Goal: Find specific page/section: Find specific page/section

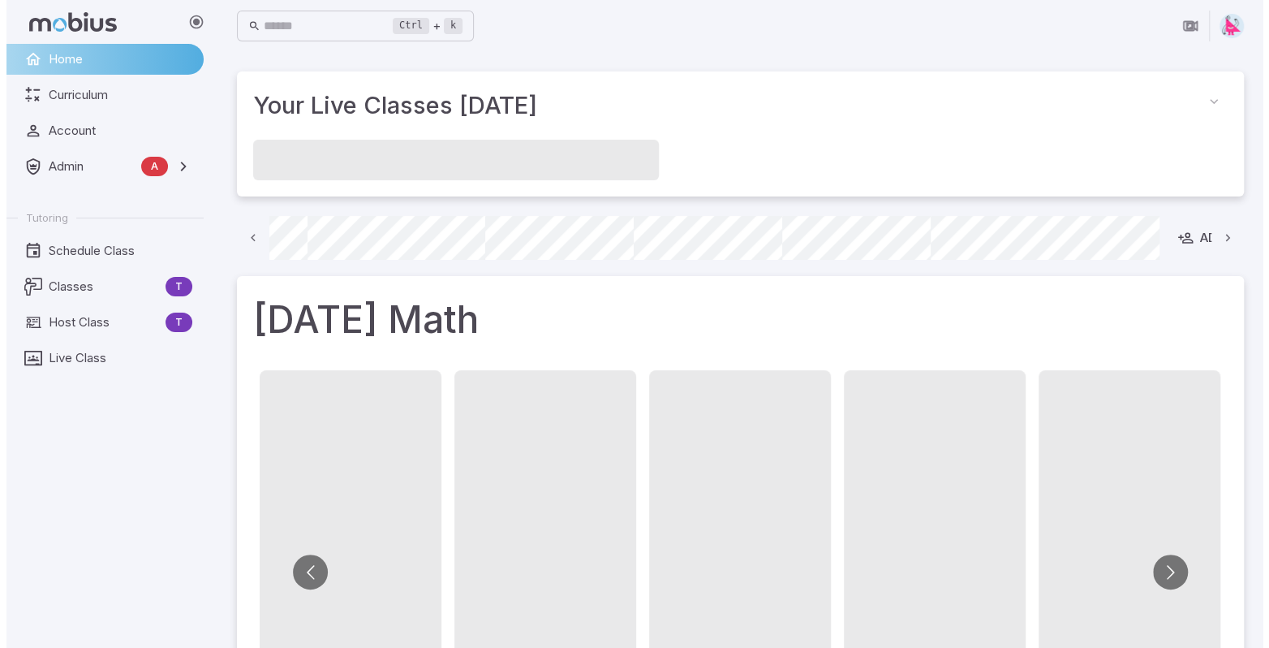
scroll to position [0, 995]
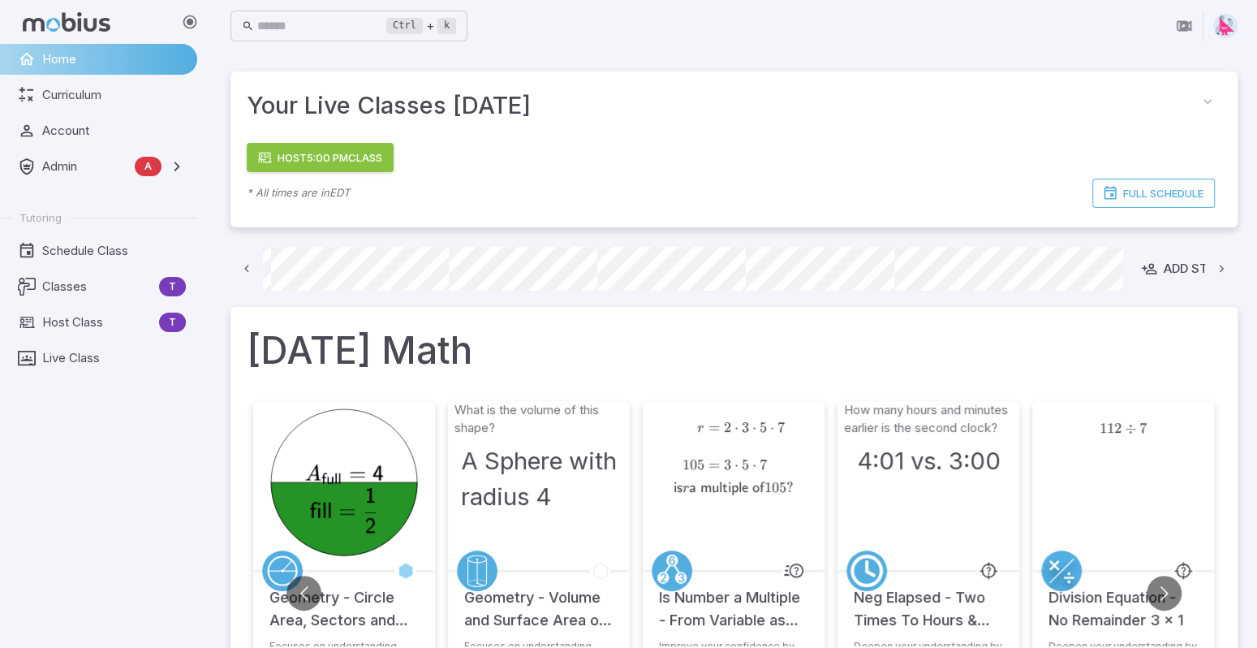
drag, startPoint x: 55, startPoint y: 325, endPoint x: 113, endPoint y: 231, distance: 110.4
click at [55, 325] on span "Host Class" at bounding box center [97, 322] width 110 height 18
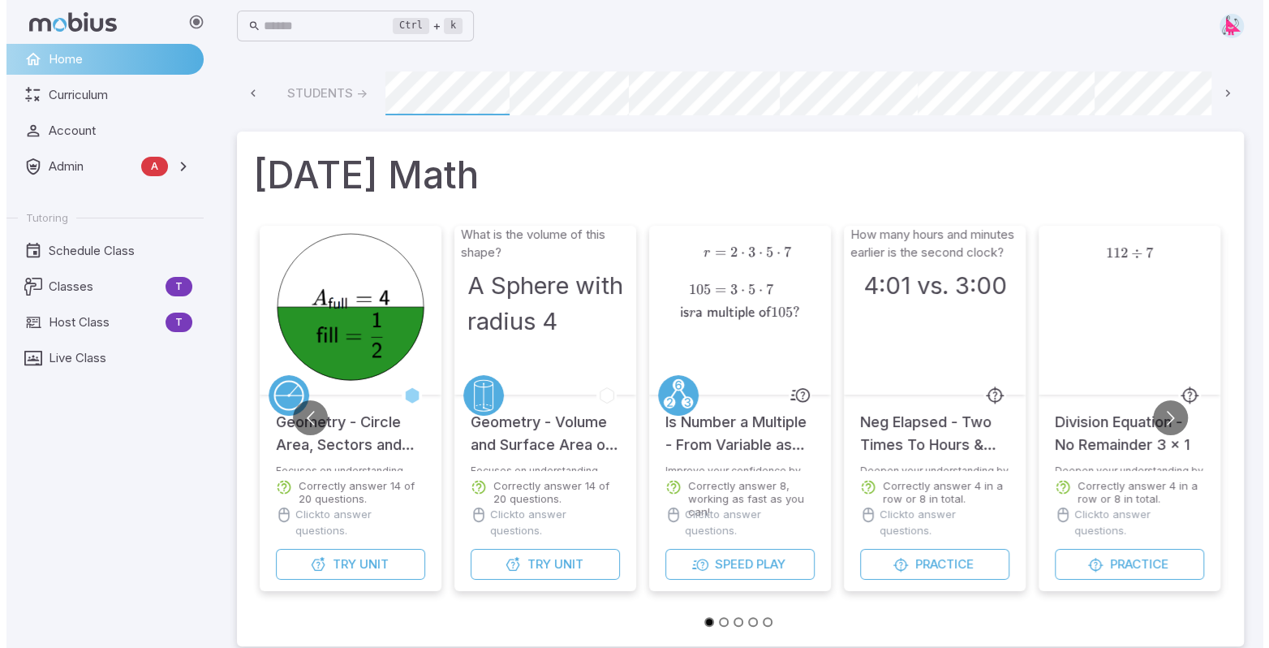
scroll to position [0, 116]
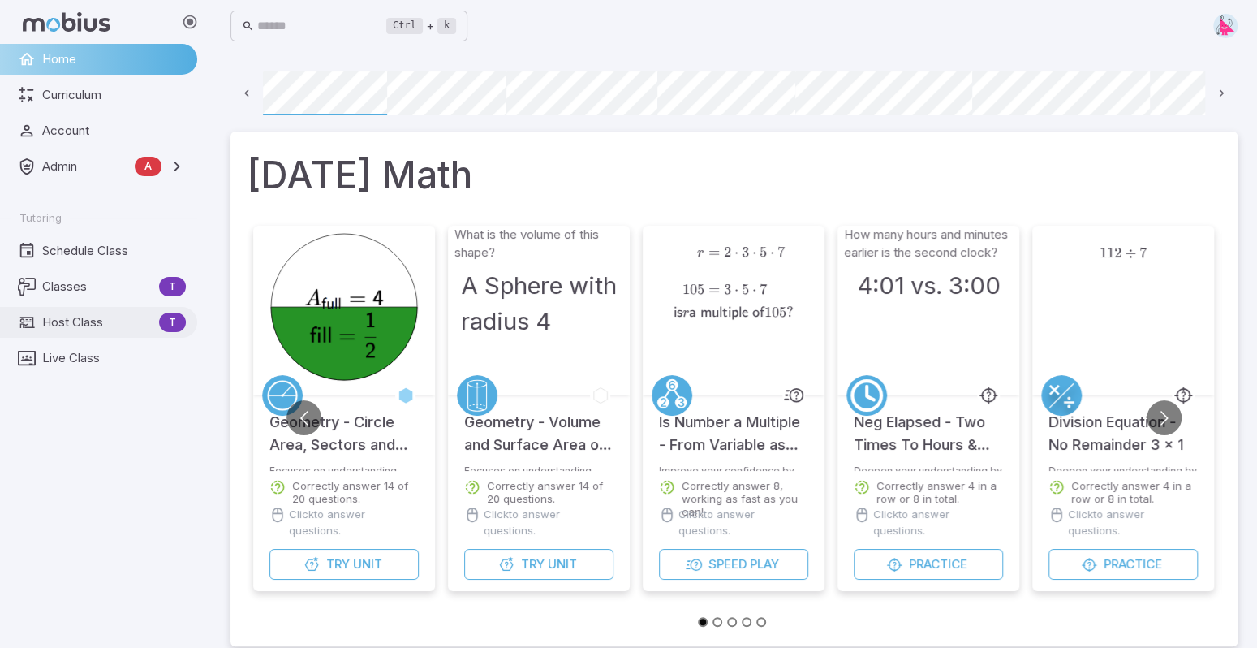
click at [80, 323] on span "Host Class" at bounding box center [97, 322] width 110 height 18
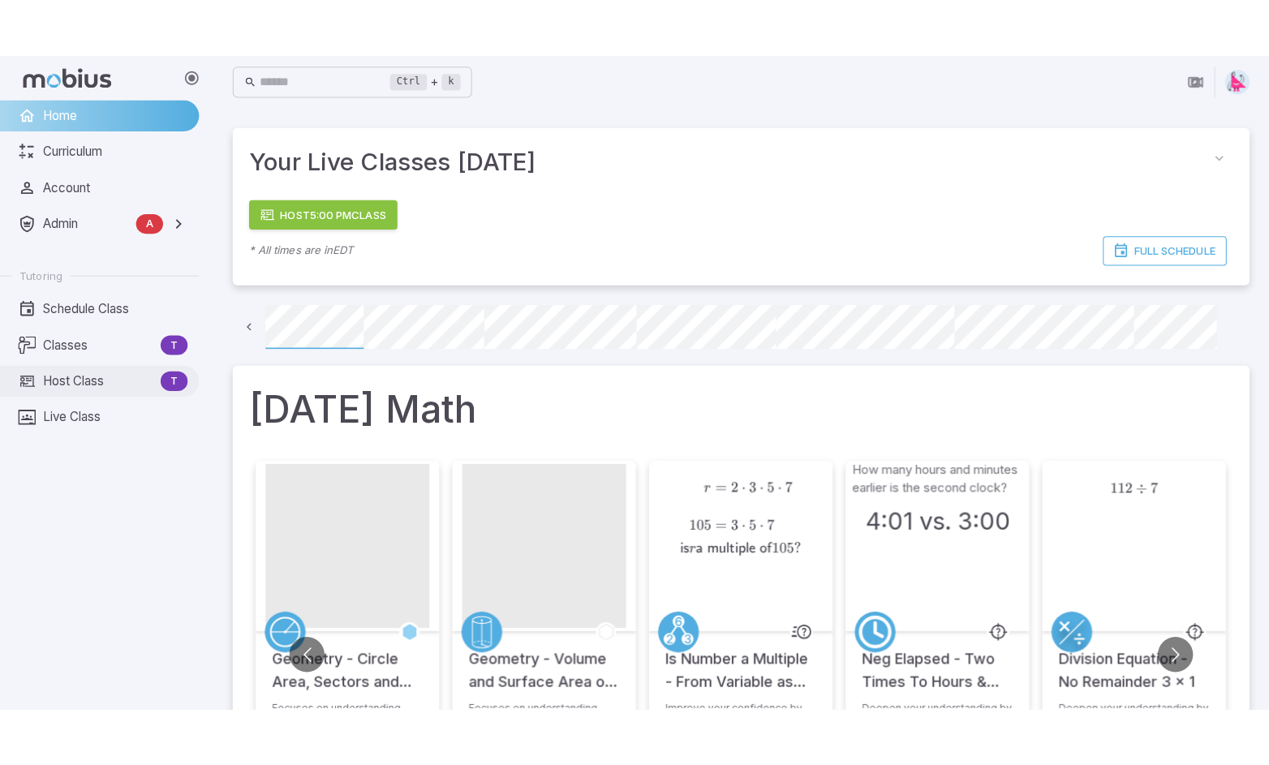
scroll to position [0, 116]
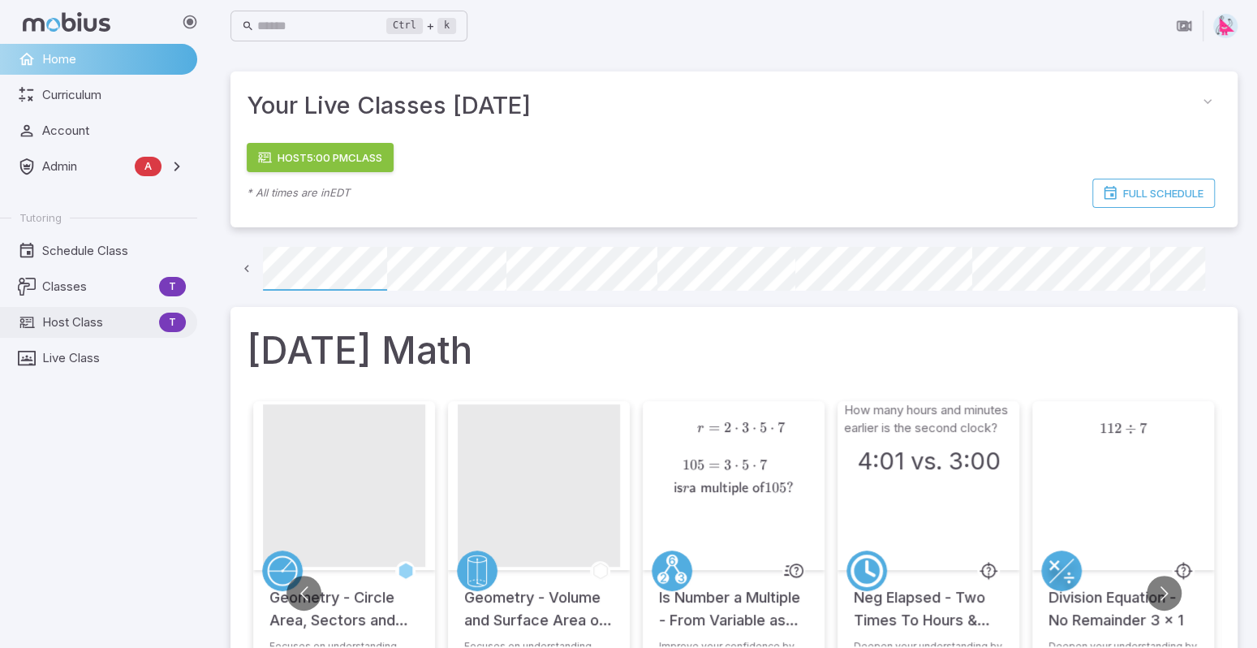
click at [78, 325] on span "Host Class" at bounding box center [97, 322] width 110 height 18
